Goal: Task Accomplishment & Management: Manage account settings

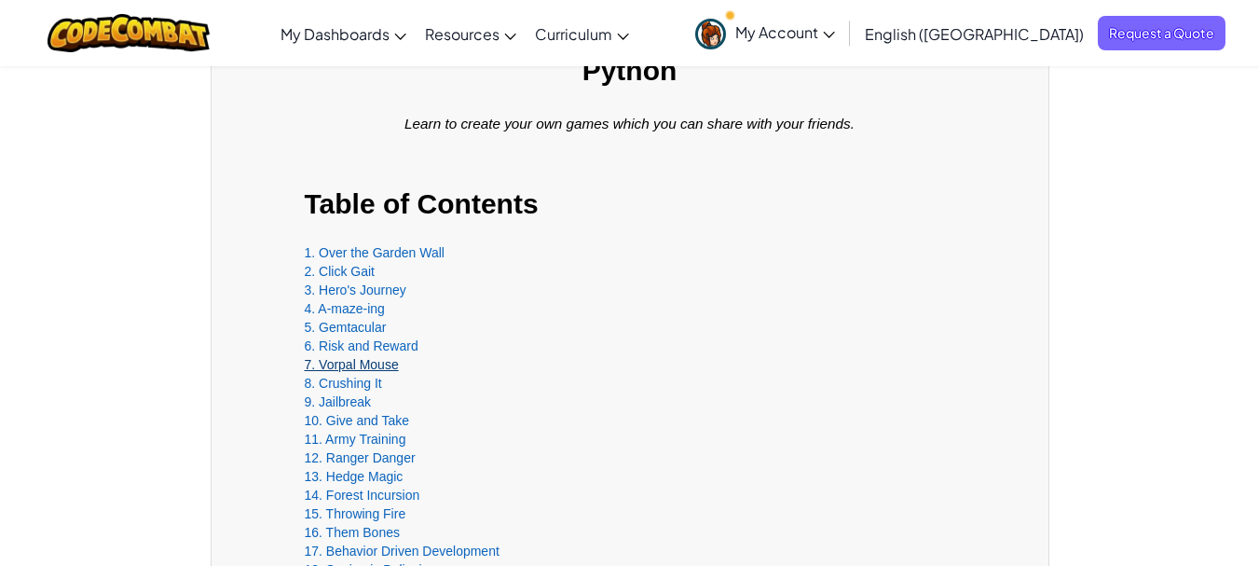
scroll to position [373, 0]
click at [363, 368] on link "7. Vorpal Mouse" at bounding box center [352, 364] width 94 height 15
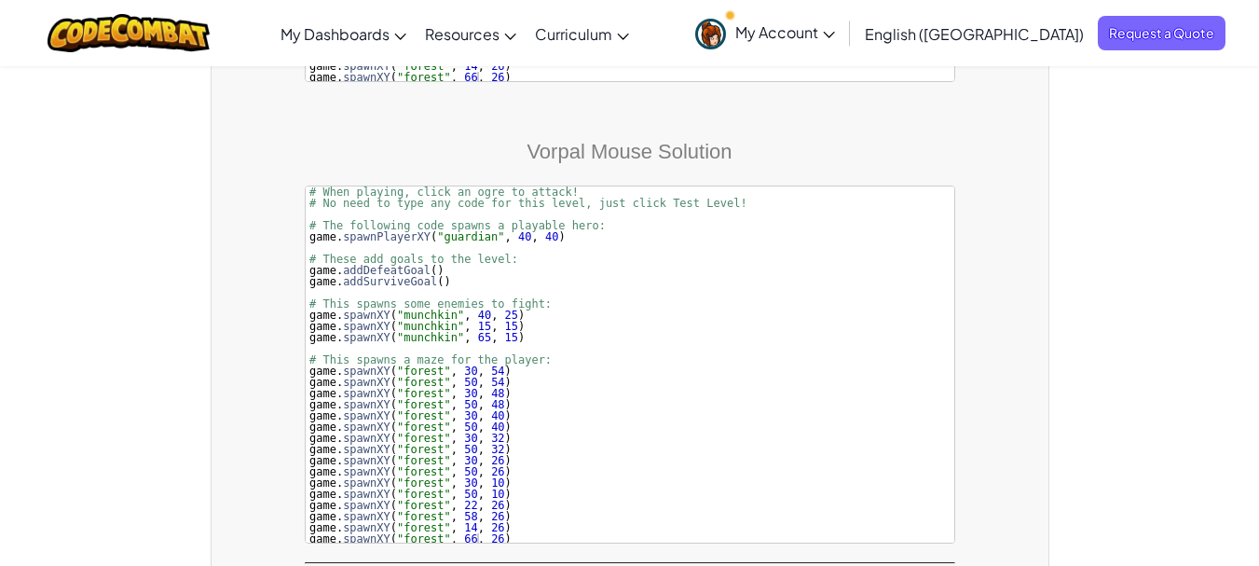
scroll to position [6875, 0]
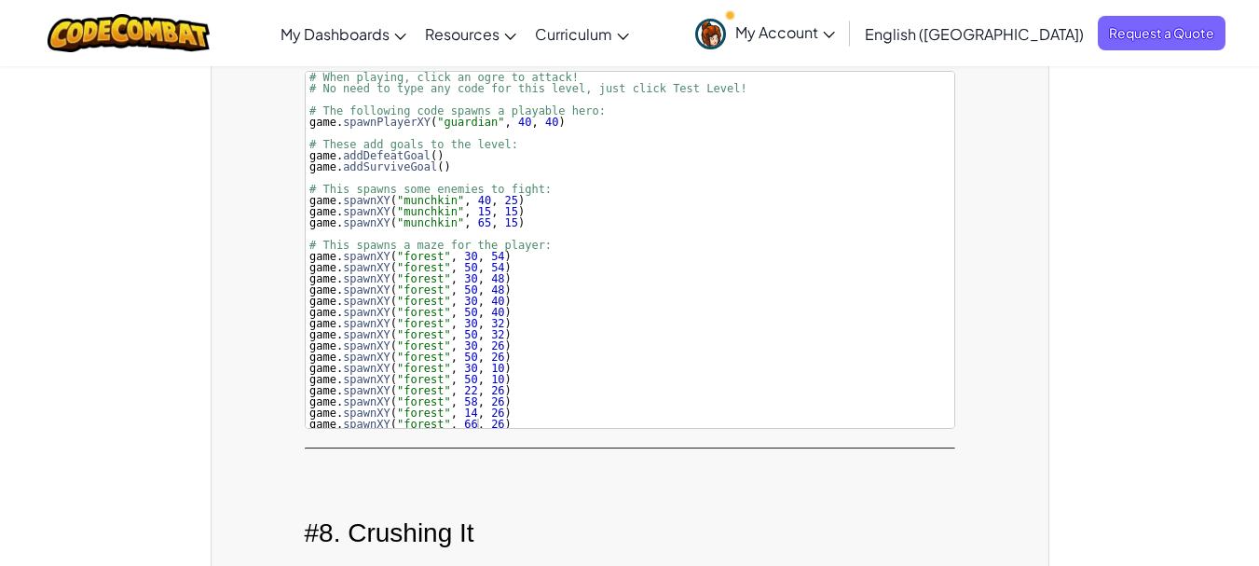
type textarea "game.spawnXY("forest", 22, 26)"
click at [569, 386] on div "# When playing, click an ogre to attack! · # No need to type any code for this …" at bounding box center [630, 262] width 649 height 380
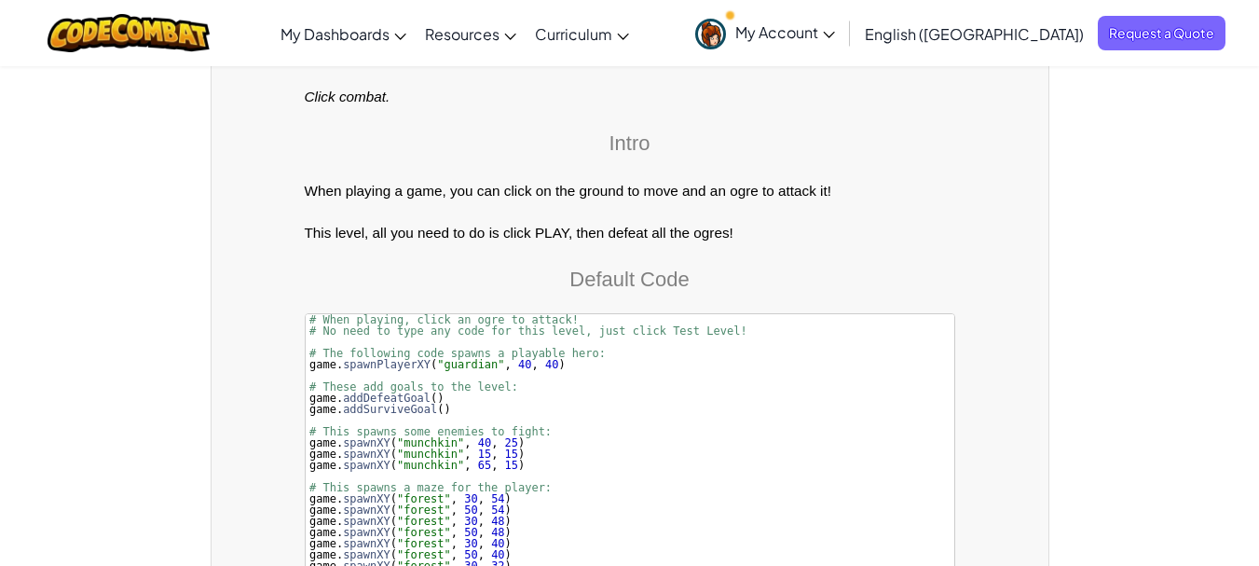
scroll to position [5943, 0]
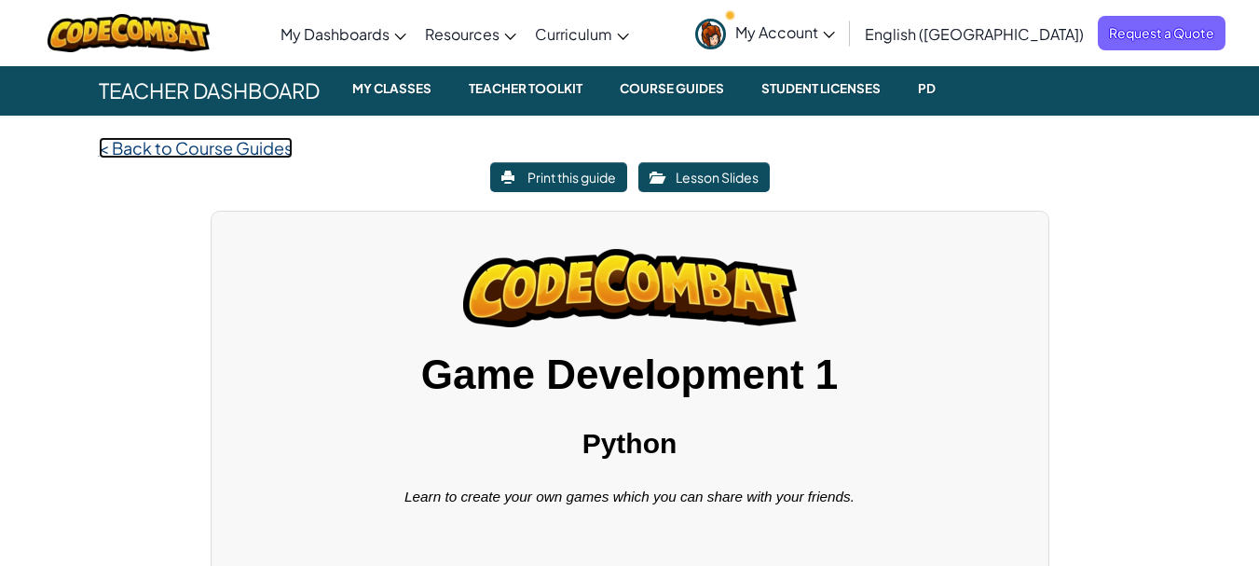
click at [208, 147] on spna "Back to Course Guides" at bounding box center [202, 147] width 181 height 21
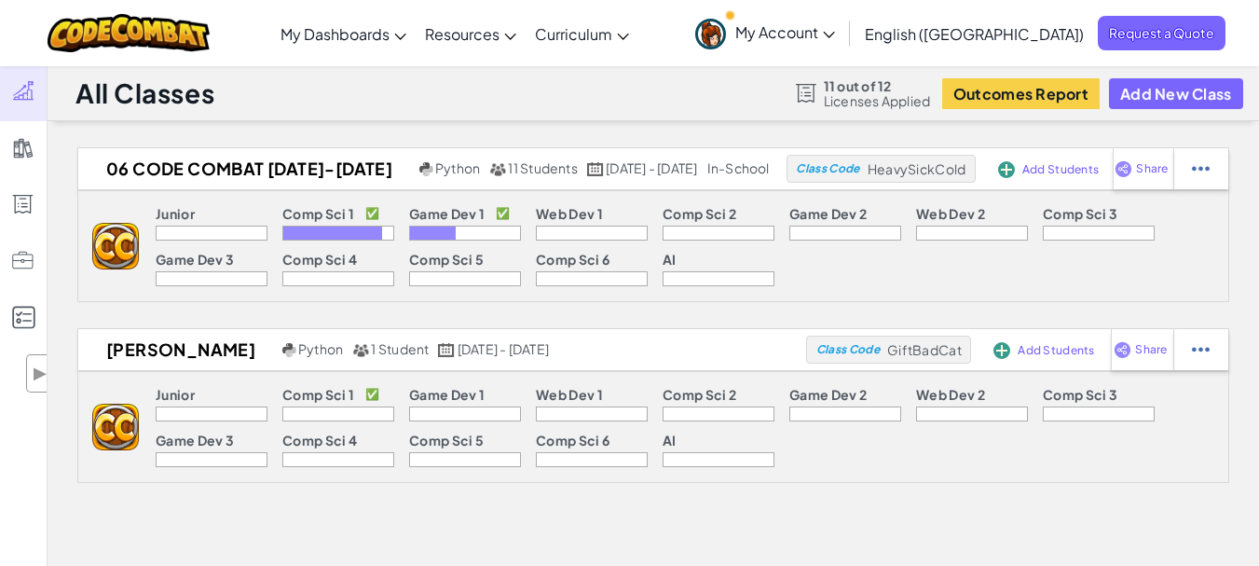
click at [336, 232] on div at bounding box center [332, 232] width 99 height 13
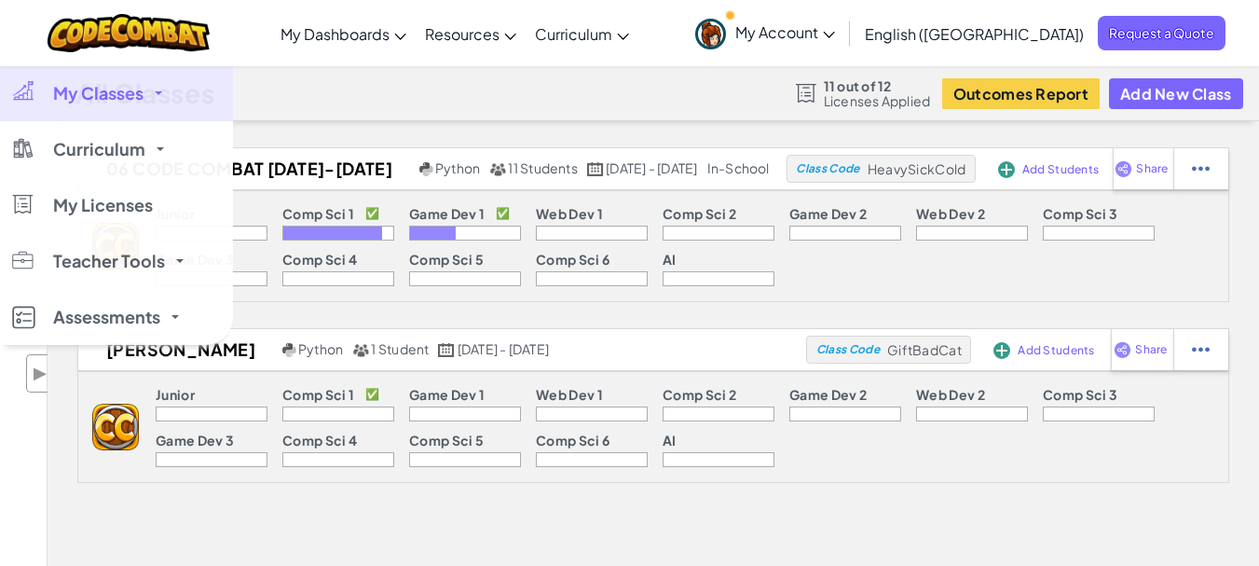
click at [54, 86] on span "My Classes" at bounding box center [98, 93] width 90 height 17
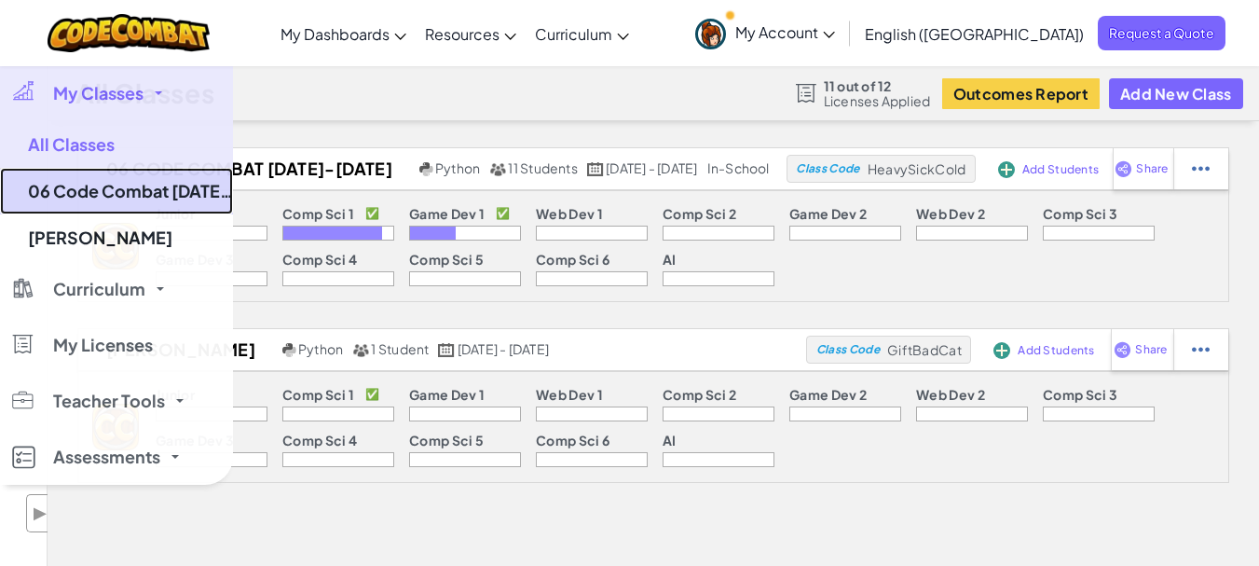
click at [76, 193] on link "06 Code Combat [DATE]-[DATE]" at bounding box center [116, 191] width 233 height 47
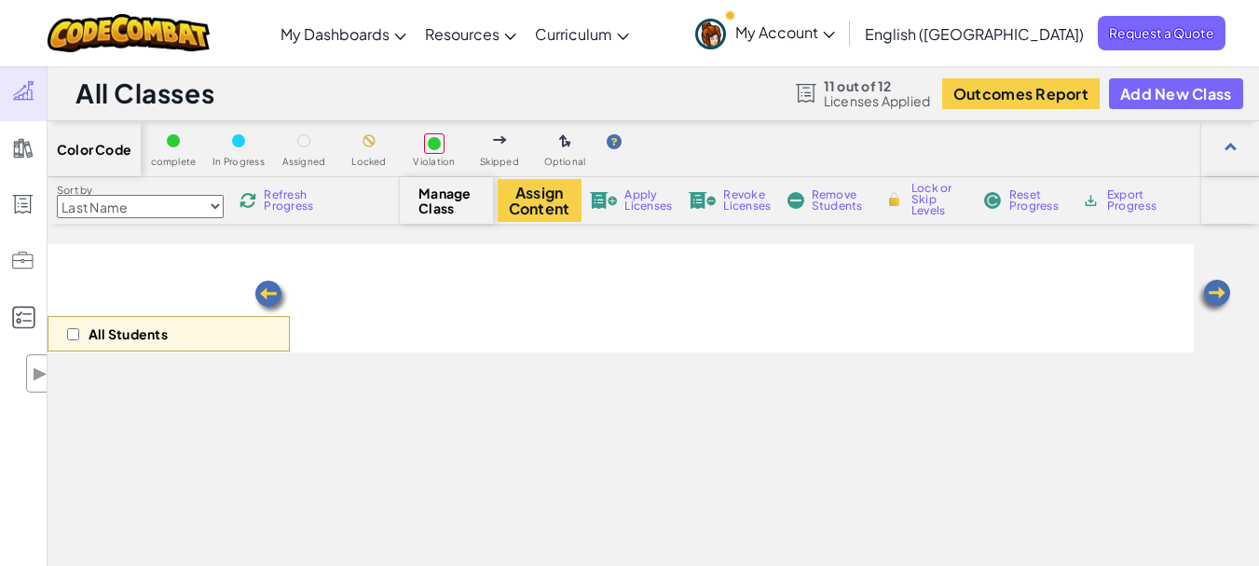
select select "5789587aad86a6efb573701e"
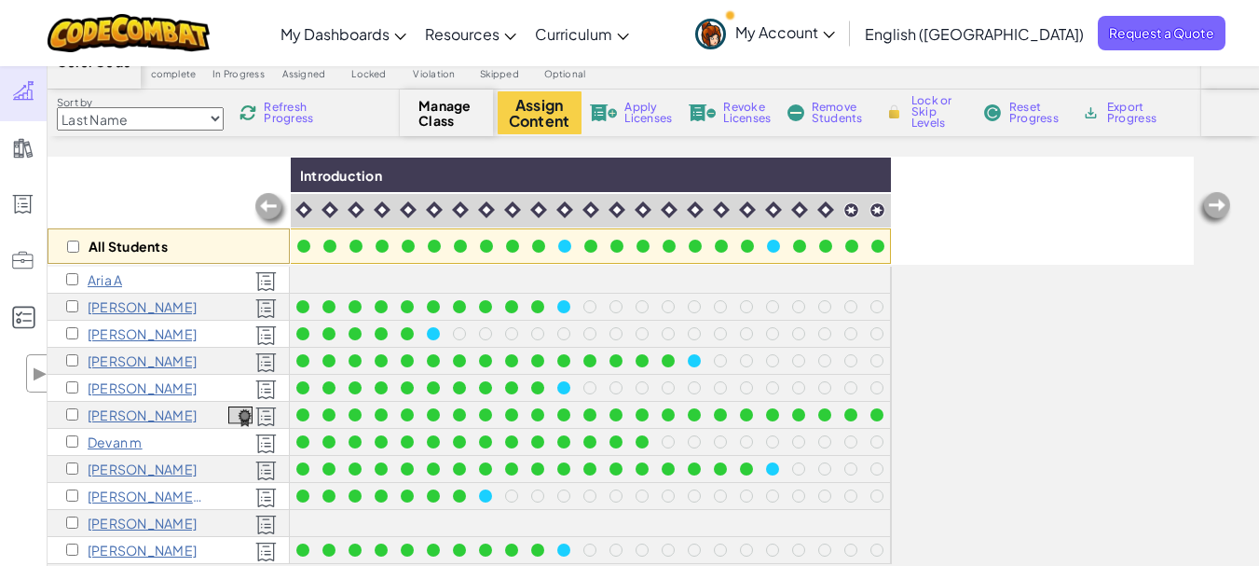
scroll to position [186, 0]
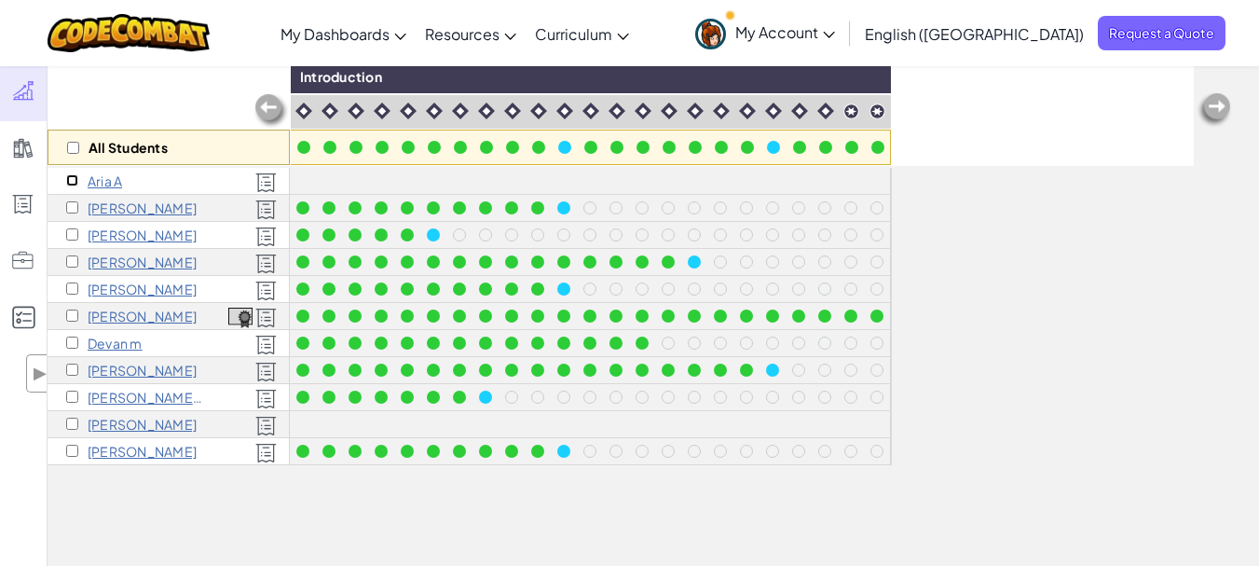
click at [71, 176] on input "checkbox" at bounding box center [72, 180] width 12 height 12
checkbox input "true"
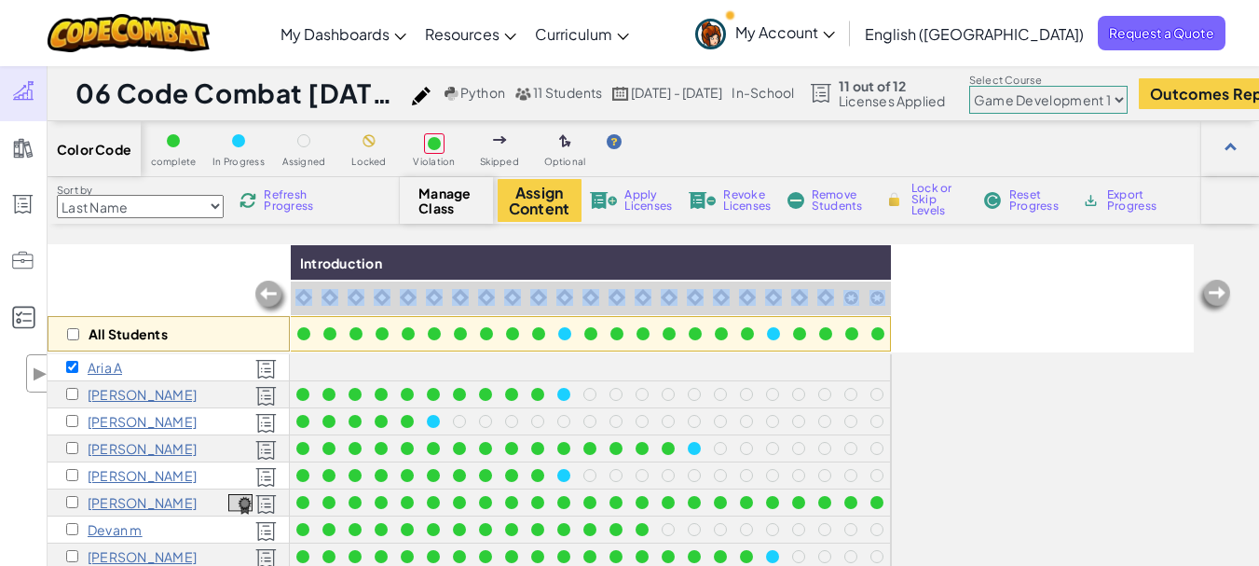
drag, startPoint x: 1102, startPoint y: 285, endPoint x: 1117, endPoint y: 263, distance: 26.9
click at [1105, 279] on div "All Students Introduction" at bounding box center [621, 298] width 1146 height 108
click at [1127, 100] on select "Junior Introduction to Computer Science Game Development 1 Web Development 1 Co…" at bounding box center [1048, 100] width 158 height 28
click at [1062, 86] on select "Junior Introduction to Computer Science Game Development 1 Web Development 1 Co…" at bounding box center [1048, 100] width 158 height 28
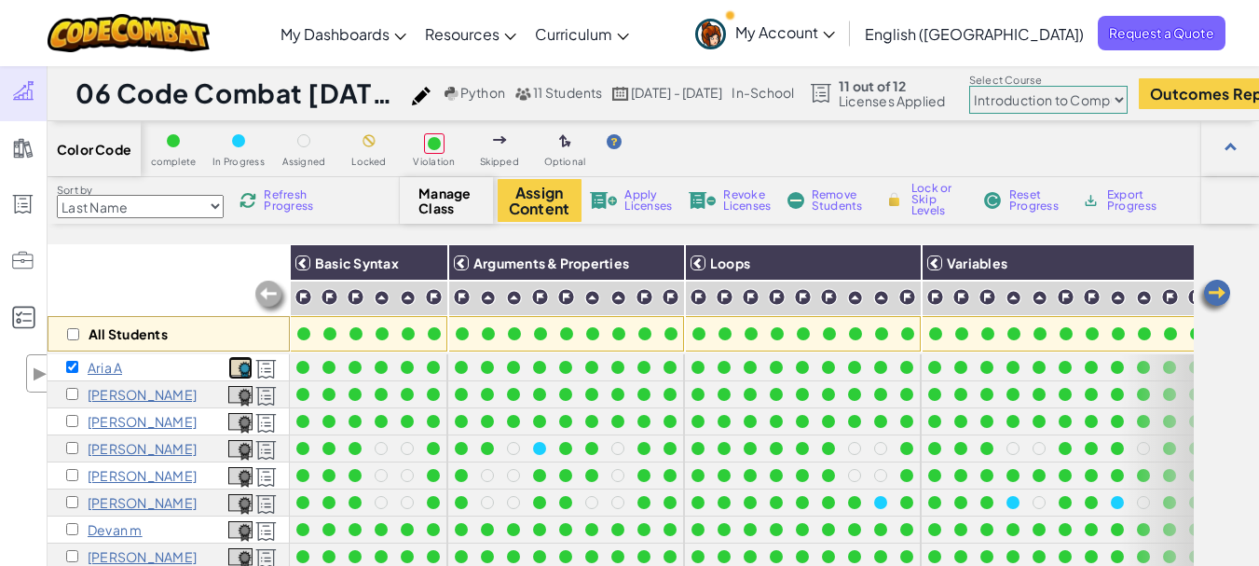
click at [245, 366] on img at bounding box center [240, 369] width 24 height 20
click at [1127, 98] on select "Junior Introduction to Computer Science Game Development 1 Web Development 1 Co…" at bounding box center [1048, 100] width 158 height 28
select select "5789587aad86a6efb573701e"
click at [1062, 86] on select "Junior Introduction to Computer Science Game Development 1 Web Development 1 Co…" at bounding box center [1048, 100] width 158 height 28
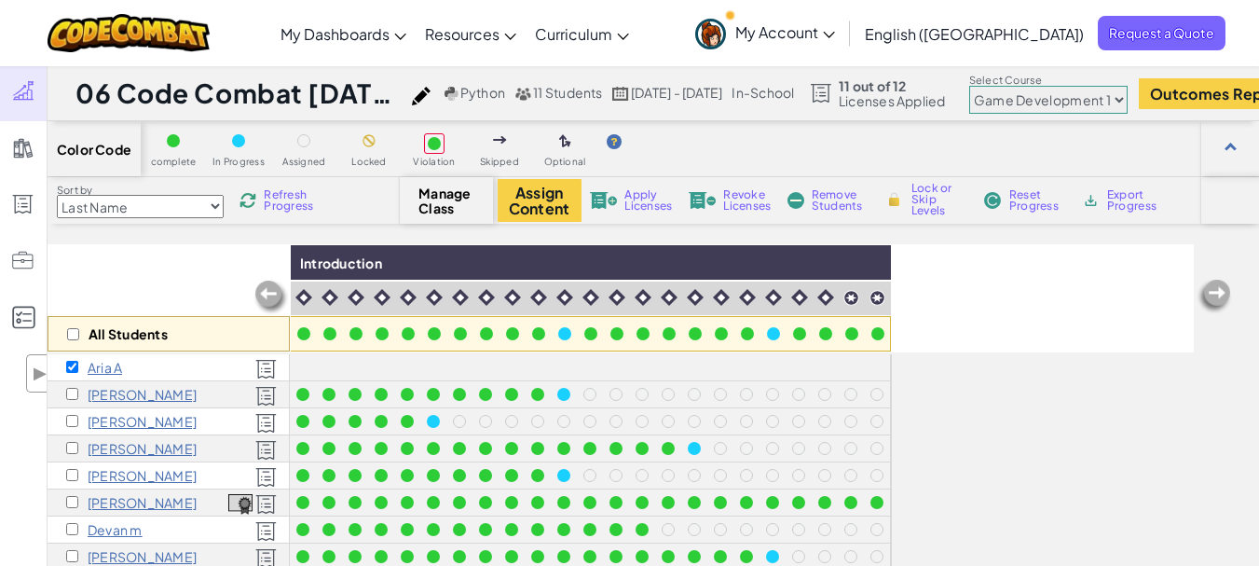
click at [1212, 294] on img at bounding box center [1213, 296] width 37 height 37
click at [541, 198] on button "Assign Content" at bounding box center [540, 200] width 84 height 43
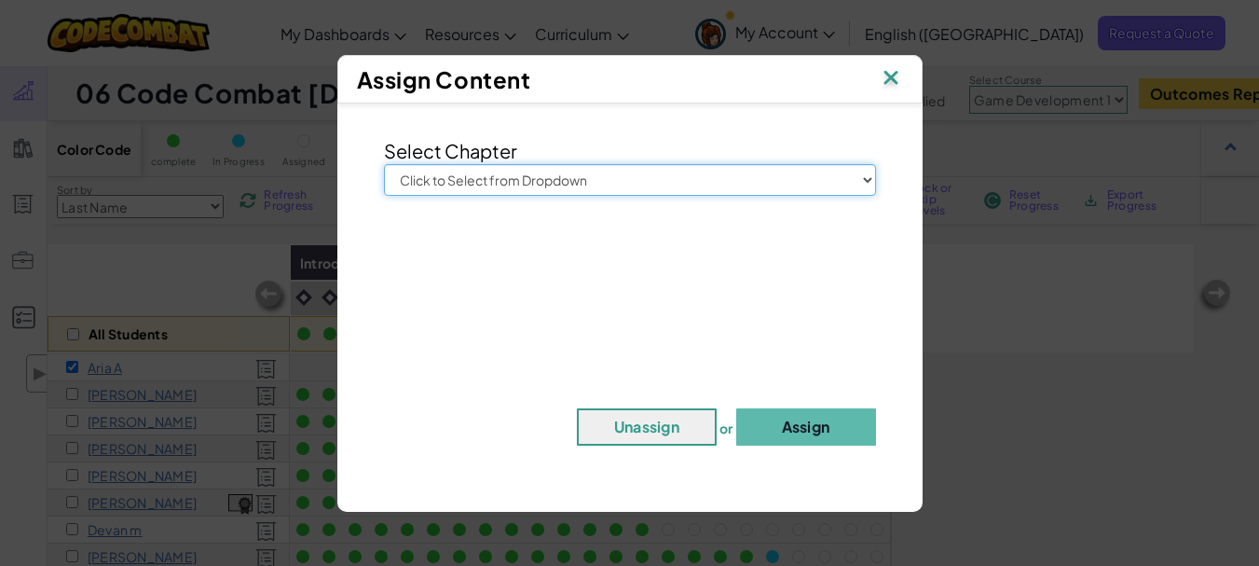
click at [615, 184] on select "Click to Select from Dropdown Junior Introduction to Computer Science Game Deve…" at bounding box center [630, 180] width 492 height 32
select select "Game Development 1"
click at [384, 164] on select "Click to Select from Dropdown Junior Introduction to Computer Science Game Deve…" at bounding box center [630, 180] width 492 height 32
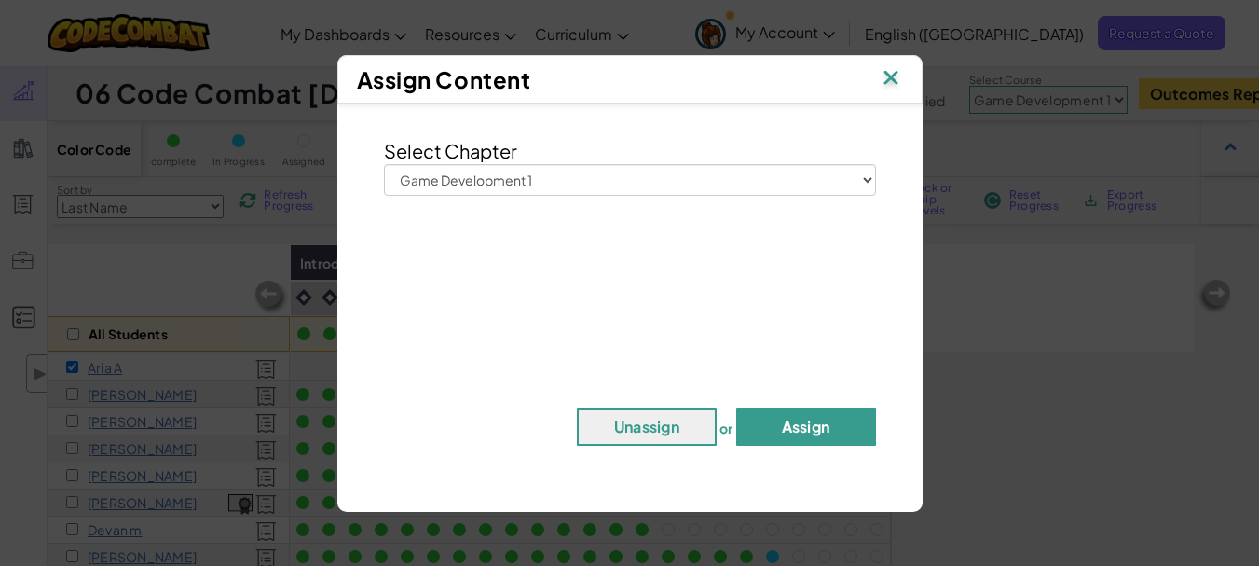
click at [793, 430] on button "Assign" at bounding box center [806, 426] width 140 height 37
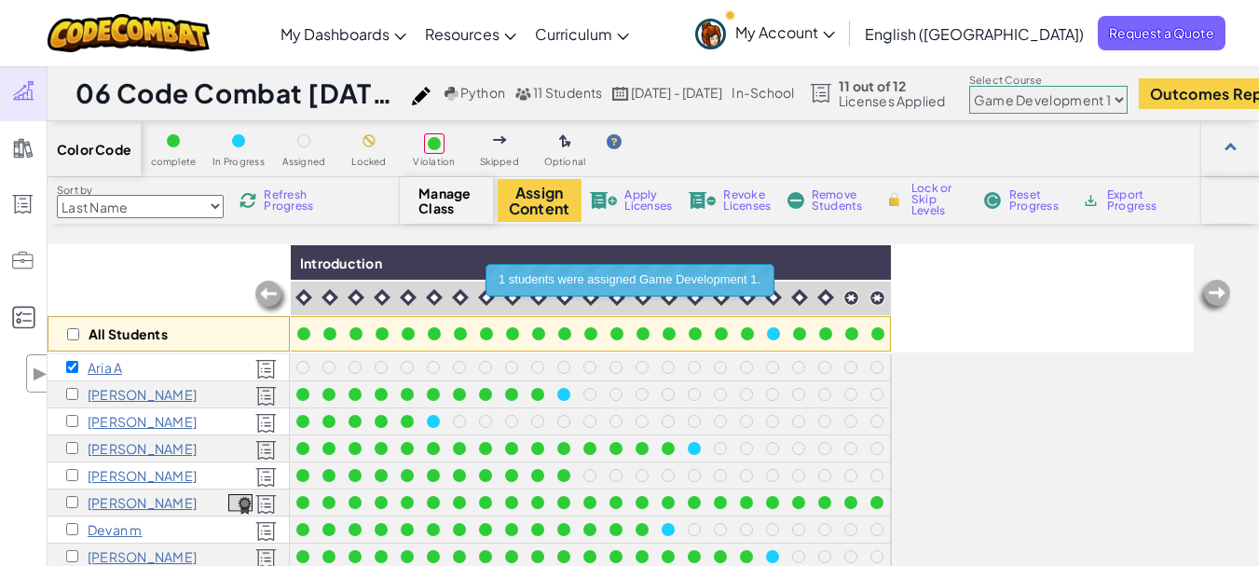
click at [1040, 428] on div "All Students Introduction Aria A [PERSON_NAME] [PERSON_NAME] [PERSON_NAME] Deva…" at bounding box center [621, 505] width 1146 height 522
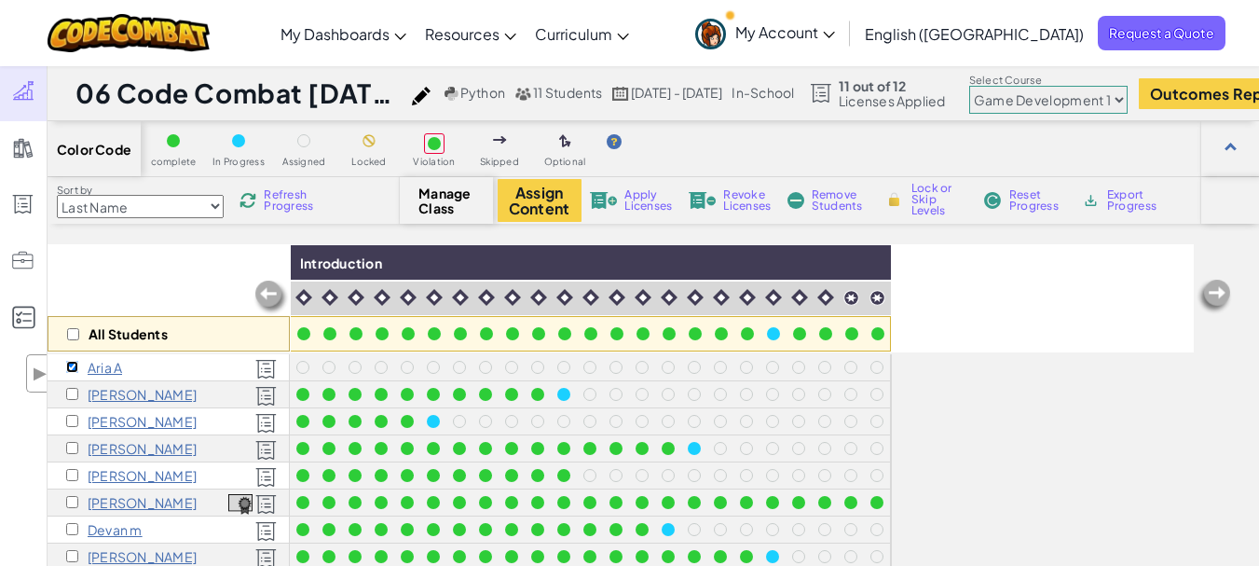
click at [75, 369] on input "checkbox" at bounding box center [72, 367] width 12 height 12
checkbox input "false"
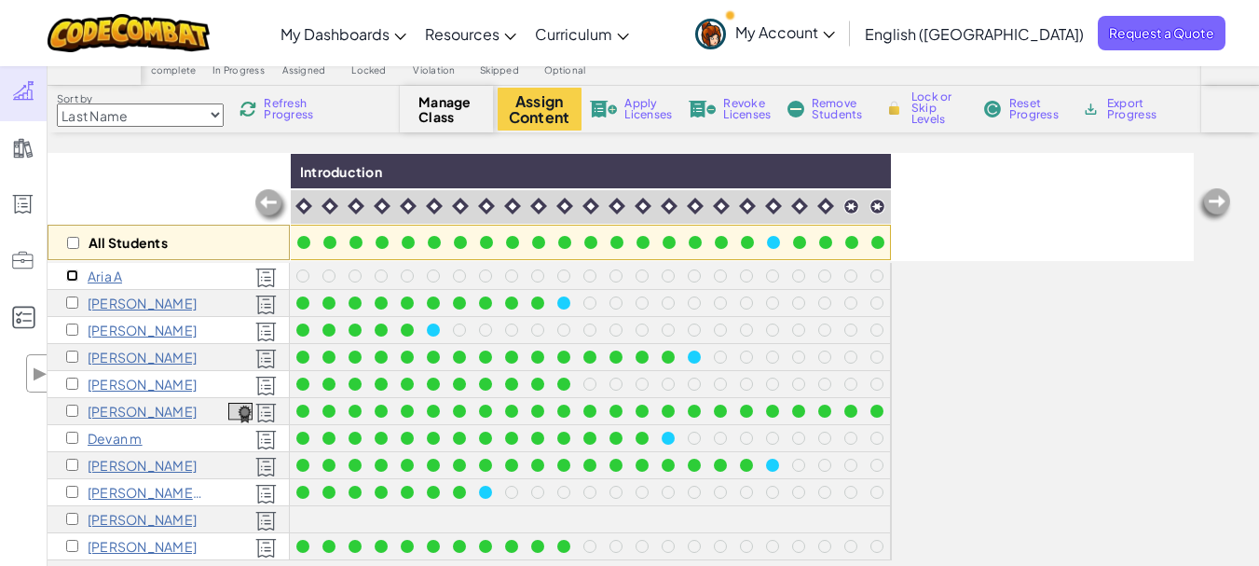
scroll to position [93, 0]
